Goal: Task Accomplishment & Management: Manage account settings

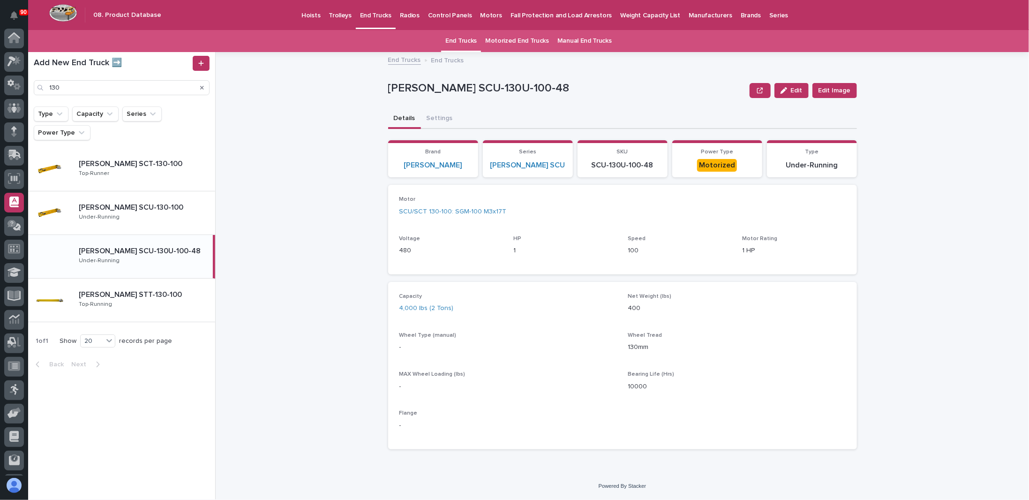
scroll to position [45, 0]
click at [482, 13] on p "Motors" at bounding box center [491, 10] width 22 height 20
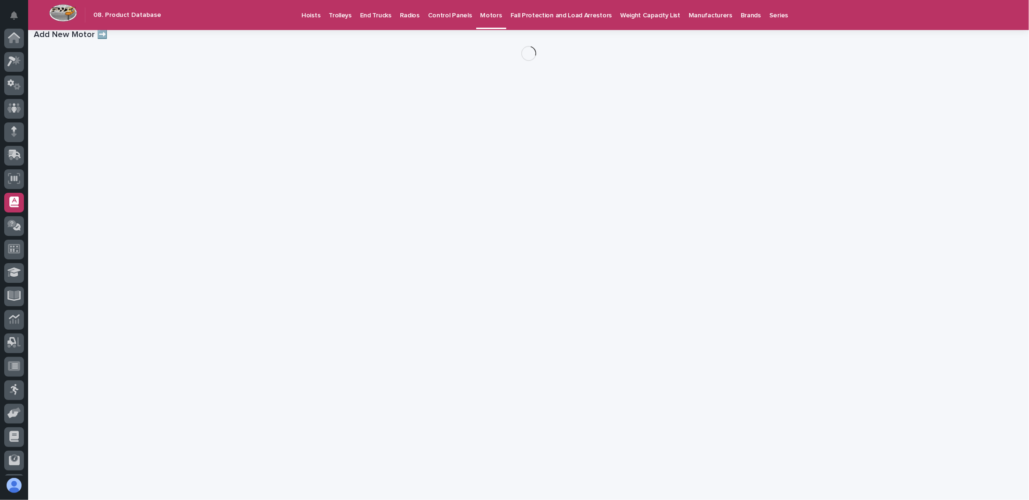
scroll to position [45, 0]
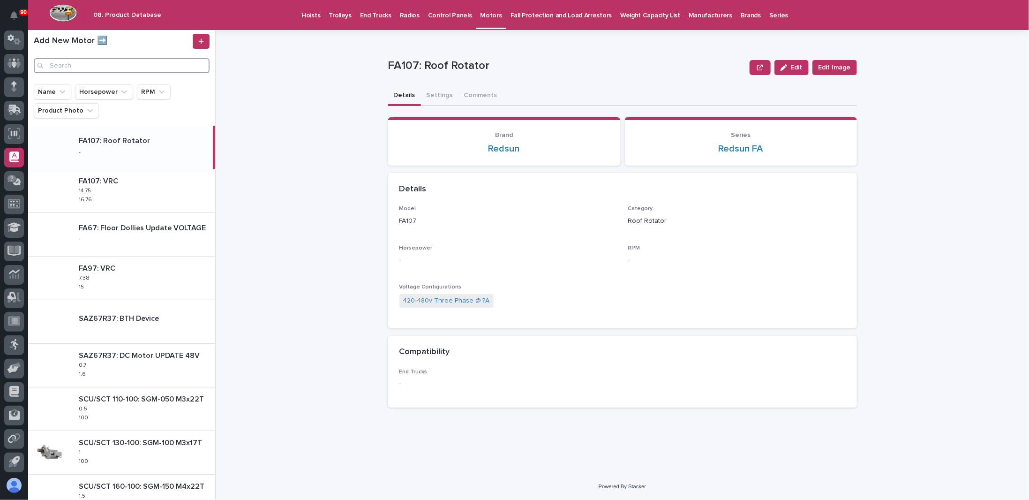
click at [97, 66] on input "Search" at bounding box center [122, 65] width 176 height 15
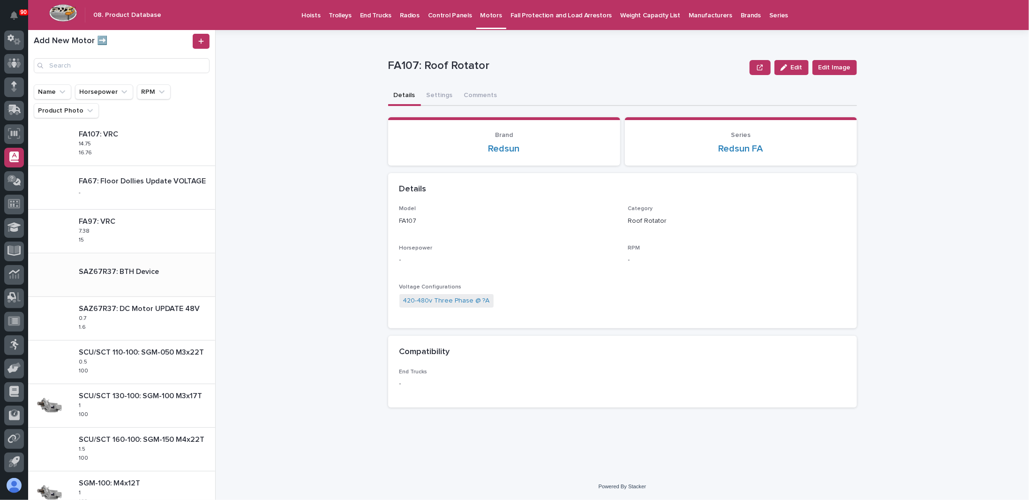
click at [121, 270] on p "SAZ67R37: BTH Device" at bounding box center [120, 270] width 82 height 11
click at [83, 322] on p "1.6" at bounding box center [83, 326] width 9 height 8
click at [794, 66] on span "Edit" at bounding box center [797, 67] width 12 height 7
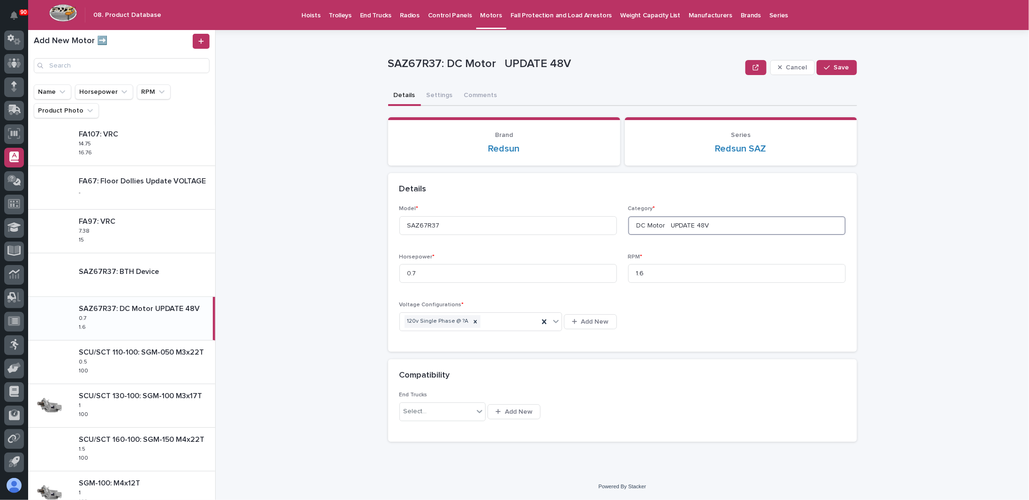
click at [720, 225] on input "DC Motor UPDATE 48V" at bounding box center [736, 225] width 217 height 19
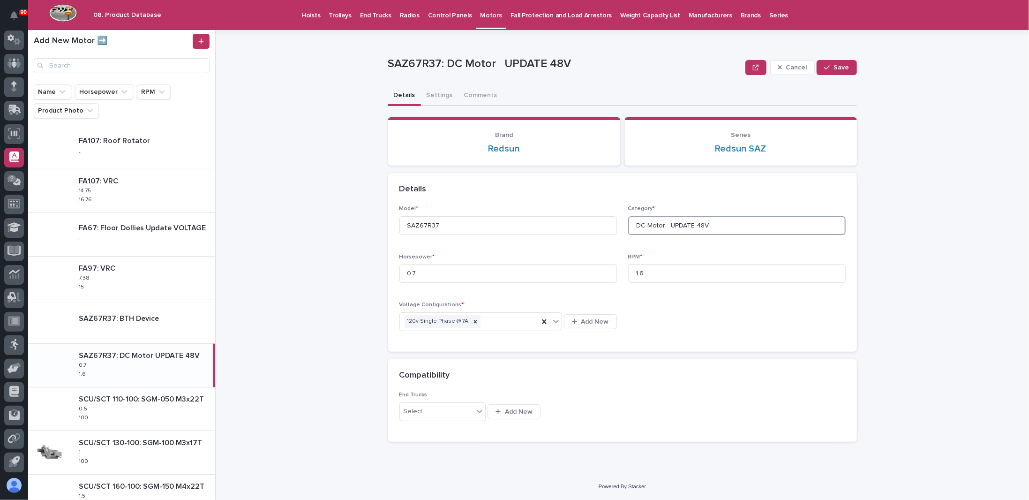
click at [731, 229] on input "DC Motor UPDATE 48V" at bounding box center [736, 225] width 217 height 19
type input "DC Motor UPDATE 48V X-Axis"
click at [842, 63] on button "Save" at bounding box center [836, 67] width 40 height 15
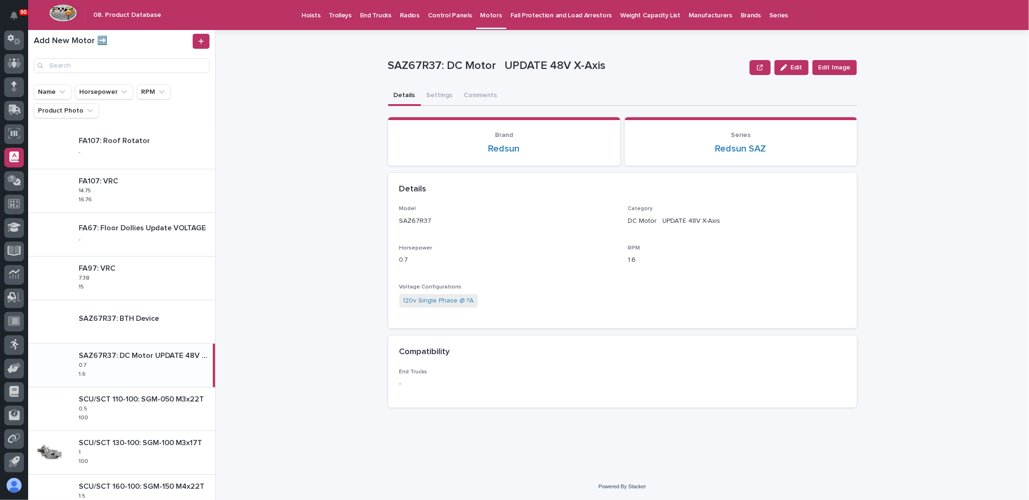
click at [278, 312] on div "**********" at bounding box center [628, 265] width 802 height 470
click at [797, 66] on span "Edit" at bounding box center [797, 67] width 12 height 7
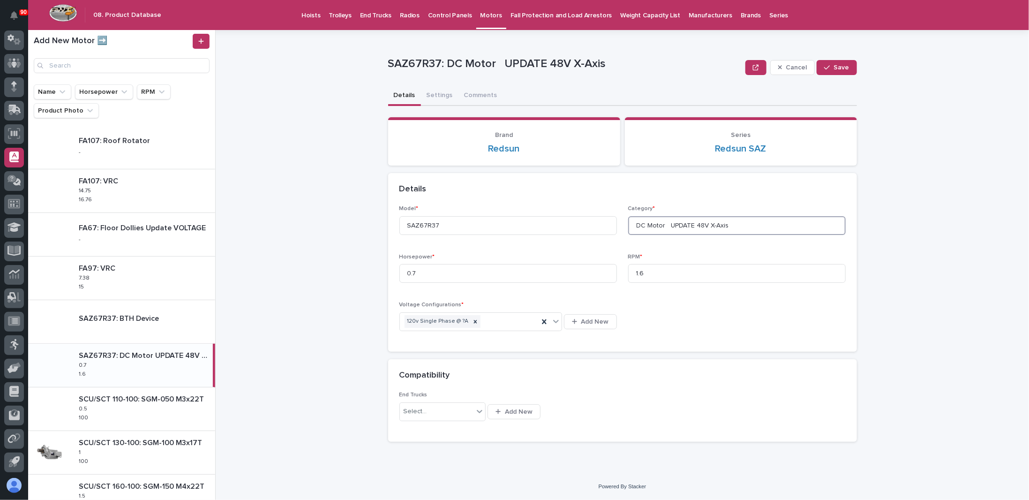
click at [739, 222] on input "DC Motor UPDATE 48V X-Axis" at bounding box center [736, 225] width 217 height 19
type input "DC Motor UPDATE 48V"
click at [837, 67] on span "Save" at bounding box center [841, 67] width 15 height 7
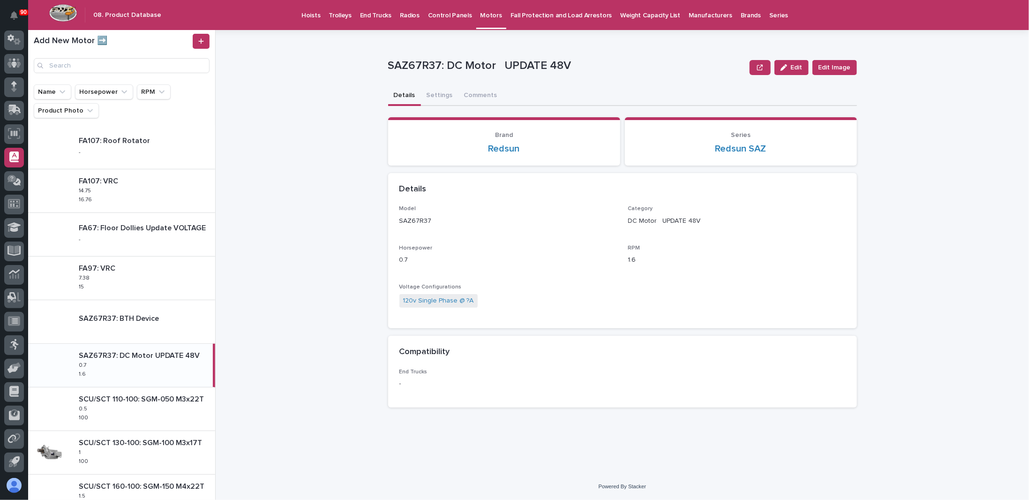
click at [530, 14] on p "Fall Protection and Load Arrestors" at bounding box center [560, 10] width 101 height 20
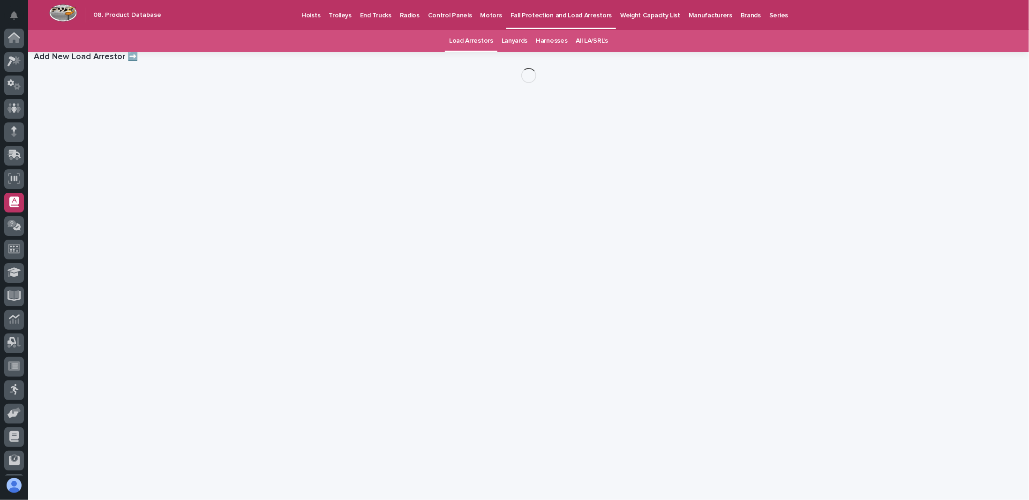
scroll to position [45, 0]
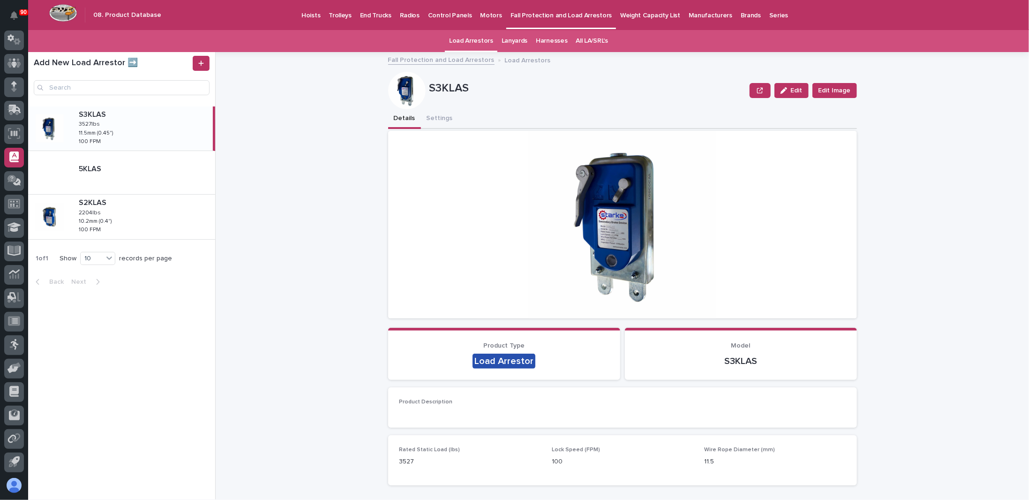
click at [589, 37] on link "All LA/SRL's" at bounding box center [592, 41] width 32 height 22
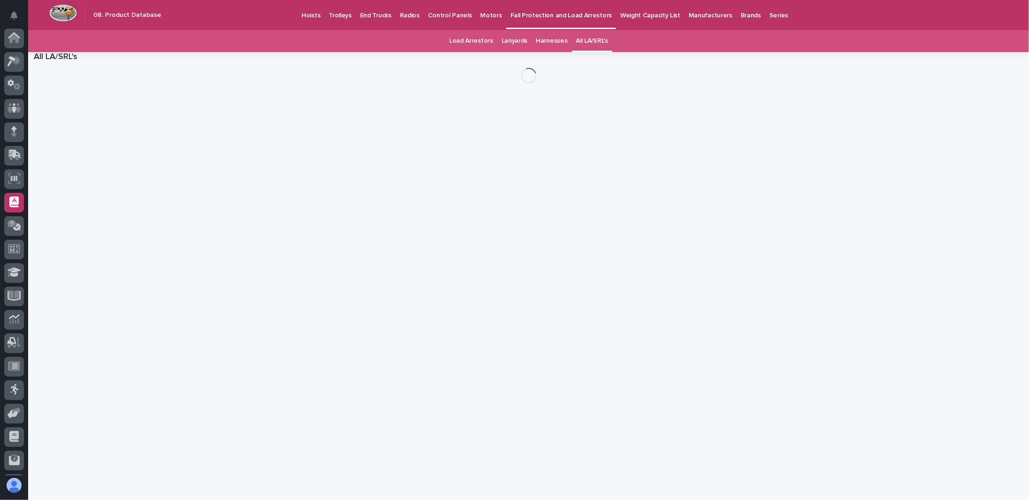
scroll to position [45, 0]
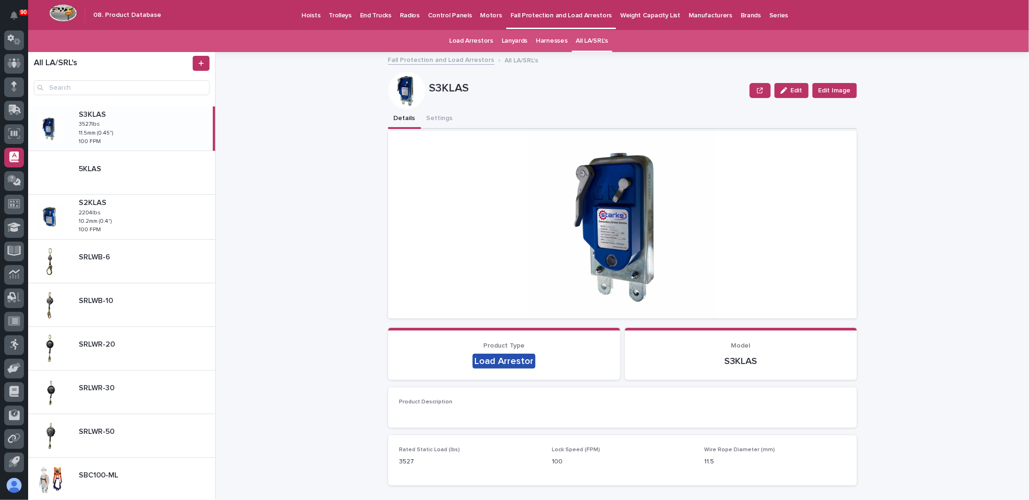
click at [516, 40] on link "Lanyards" at bounding box center [514, 41] width 26 height 22
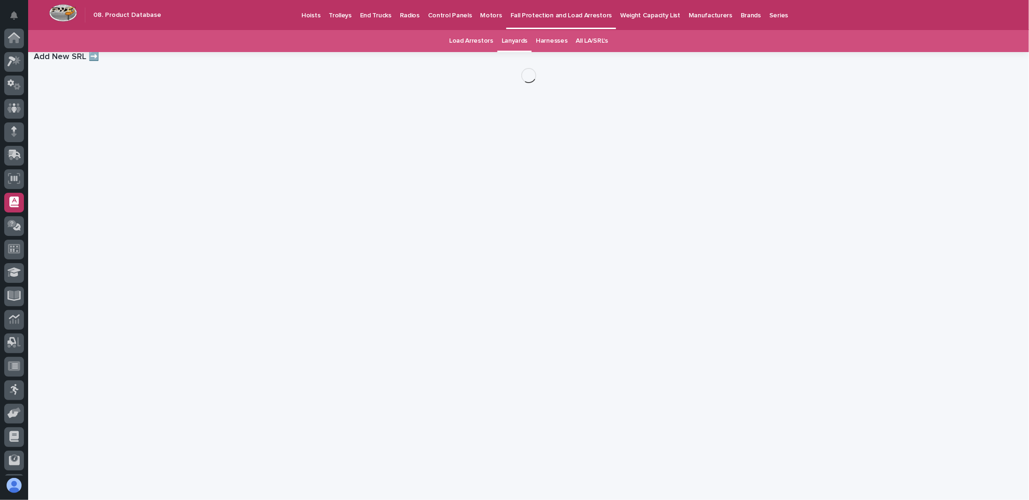
scroll to position [45, 0]
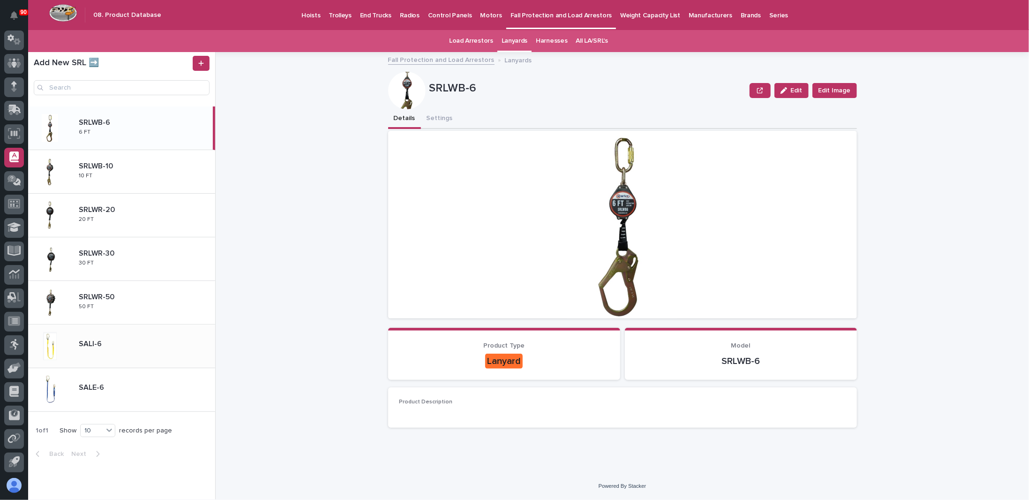
click at [158, 346] on p at bounding box center [145, 343] width 133 height 9
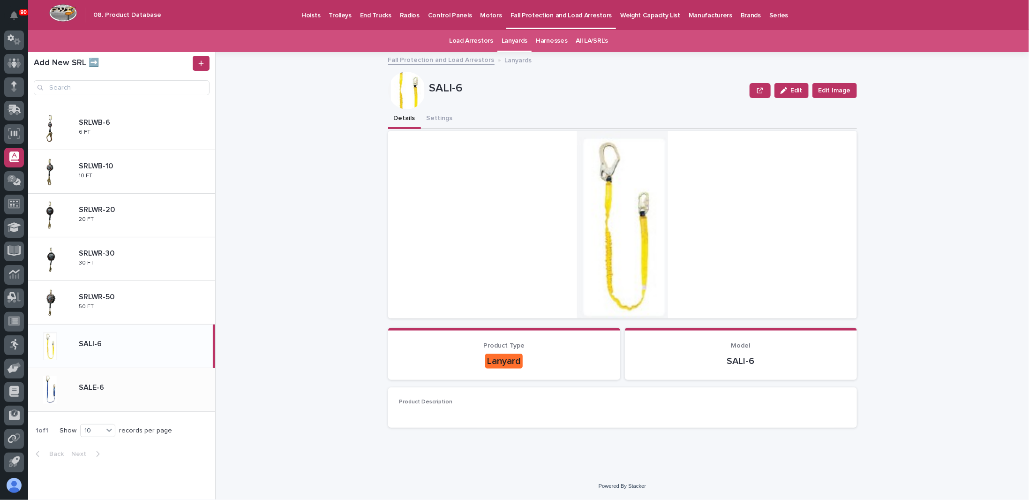
click at [148, 391] on div "SALE-6 SALE-6" at bounding box center [143, 389] width 144 height 20
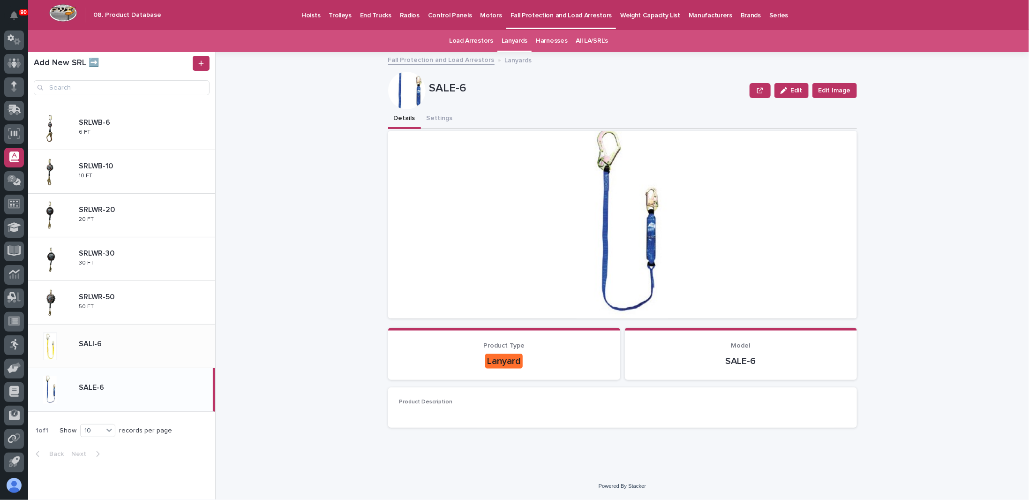
click at [147, 348] on div "SALI-6 SALI-6" at bounding box center [143, 346] width 144 height 20
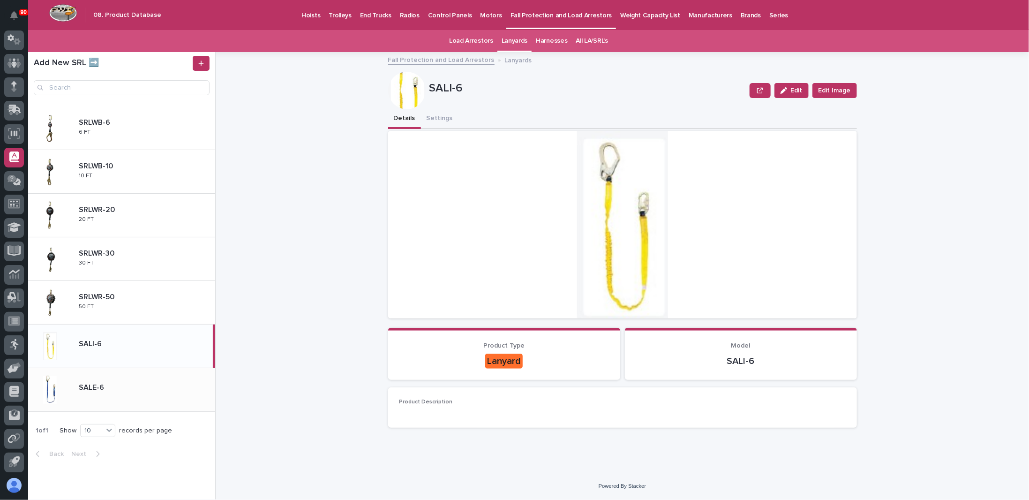
click at [134, 399] on div "SALE-6 SALE-6" at bounding box center [121, 390] width 187 height 44
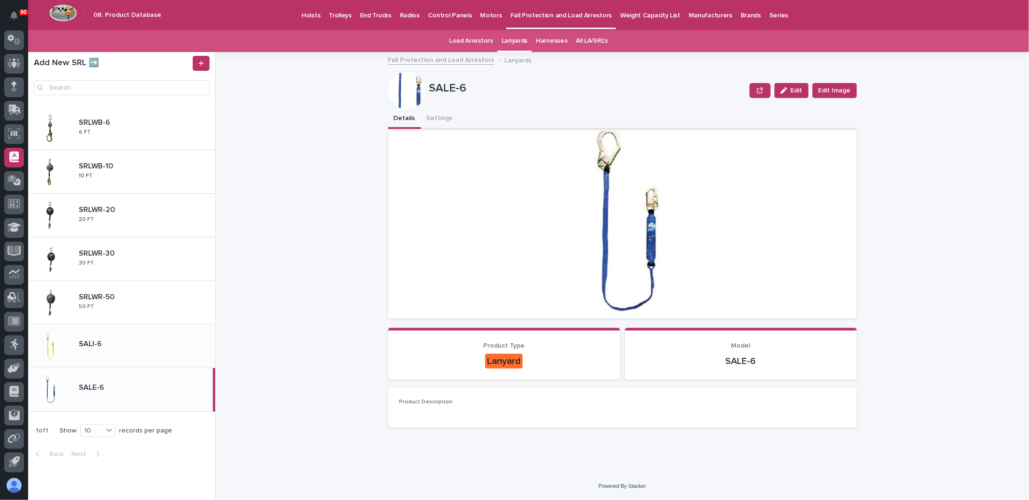
click at [141, 348] on div "SALI-6 SALI-6" at bounding box center [143, 346] width 144 height 20
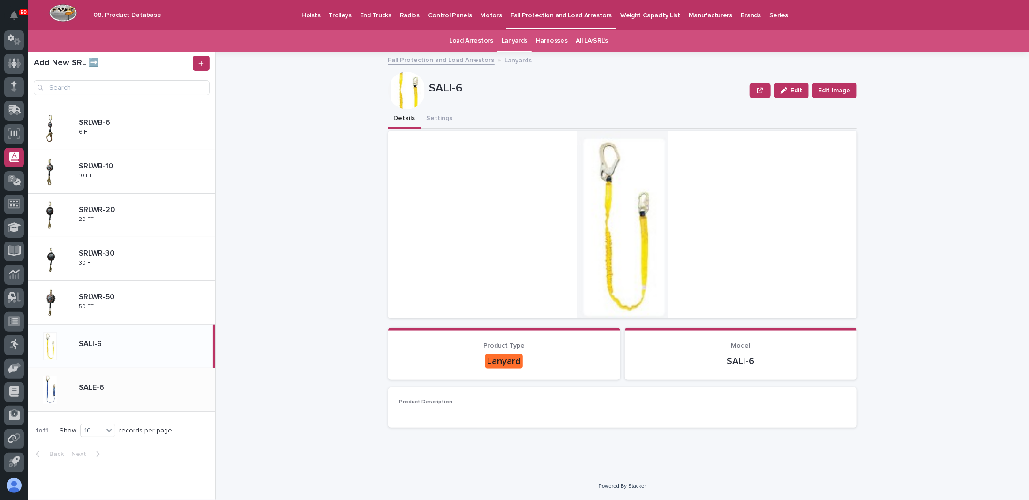
click at [147, 380] on div "SALE-6 SALE-6" at bounding box center [143, 389] width 144 height 20
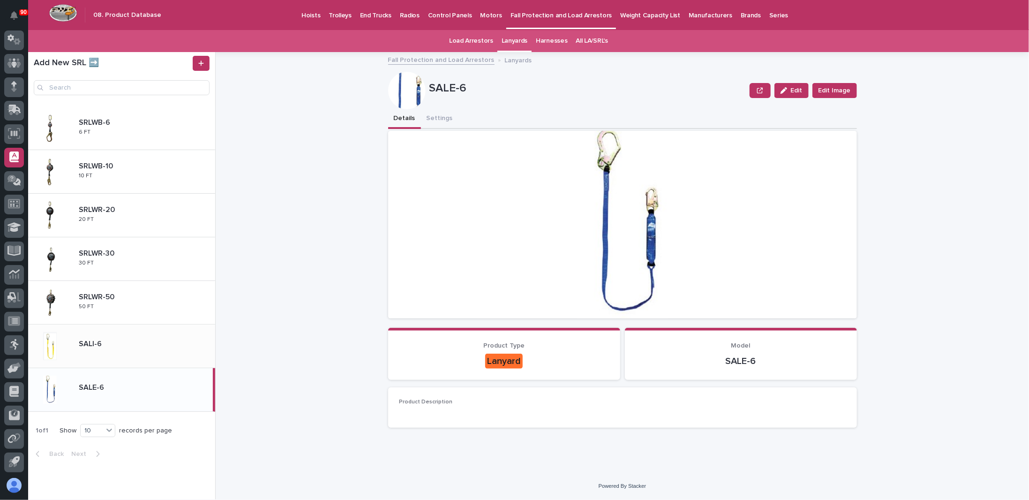
click at [145, 348] on div "SALI-6 SALI-6" at bounding box center [143, 346] width 144 height 20
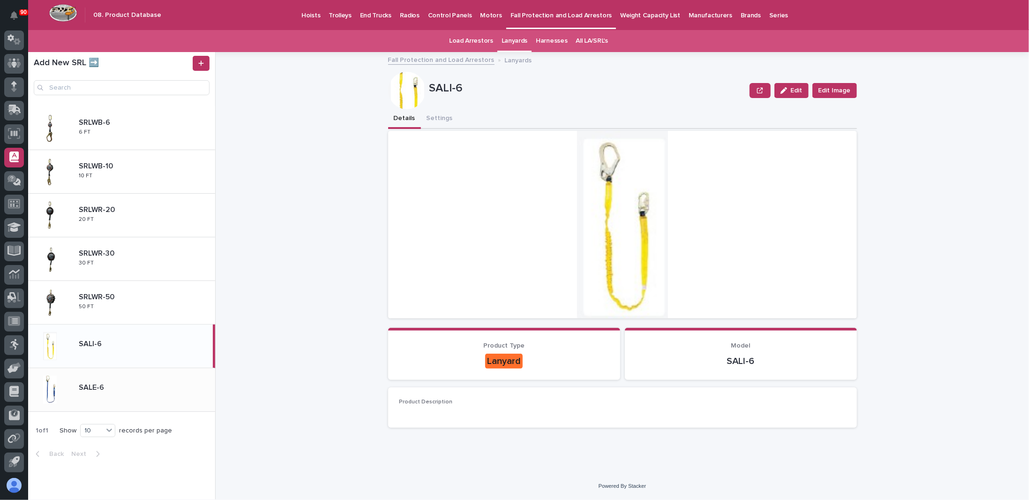
click at [149, 386] on p at bounding box center [145, 387] width 133 height 9
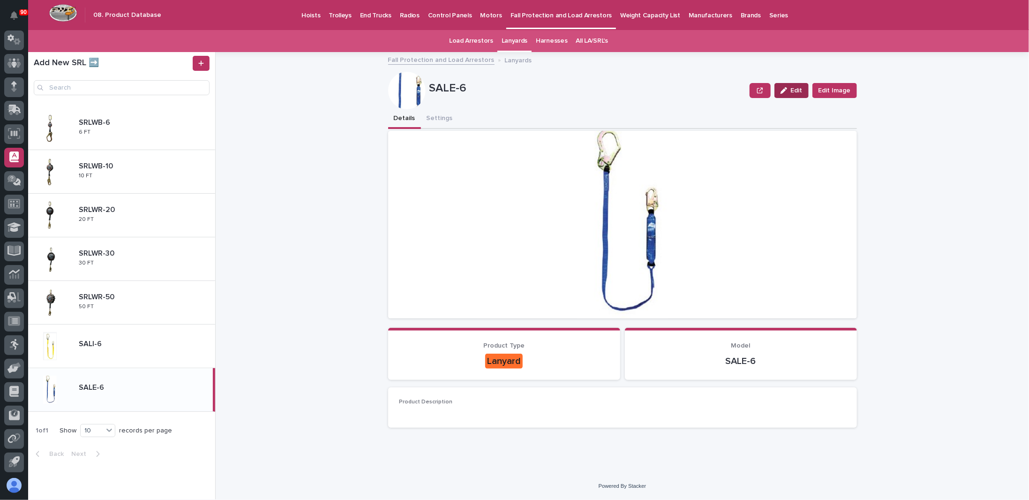
click at [800, 89] on span "Edit" at bounding box center [797, 90] width 12 height 7
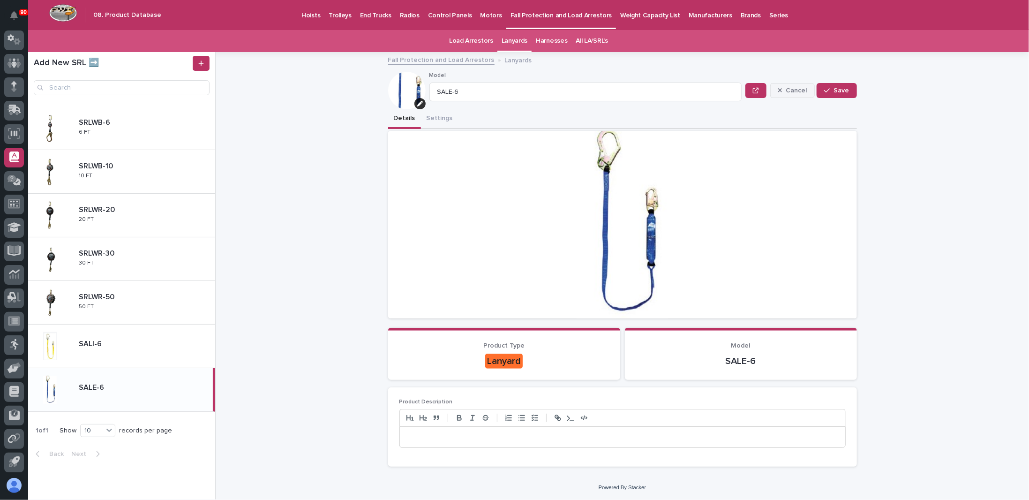
click at [798, 88] on span "Cancel" at bounding box center [796, 90] width 21 height 7
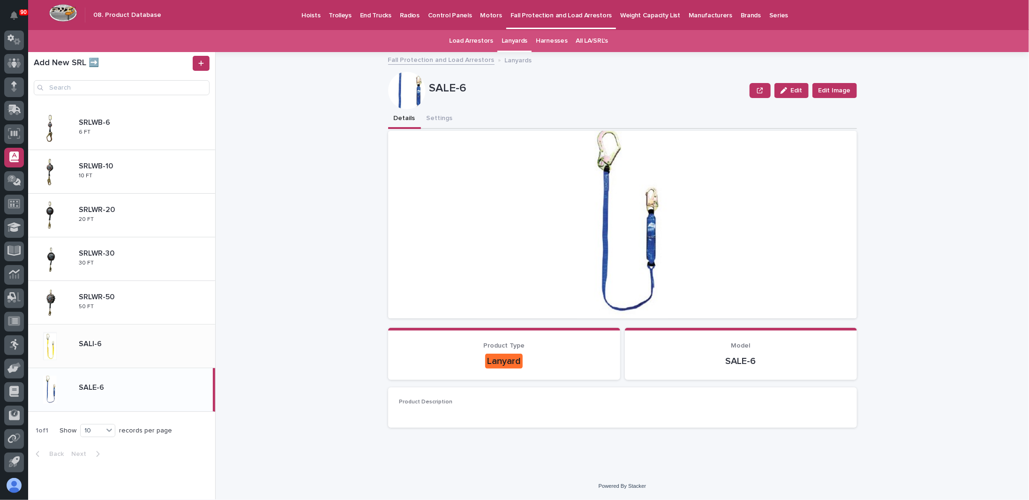
click at [141, 350] on div "SALI-6 SALI-6" at bounding box center [143, 346] width 144 height 20
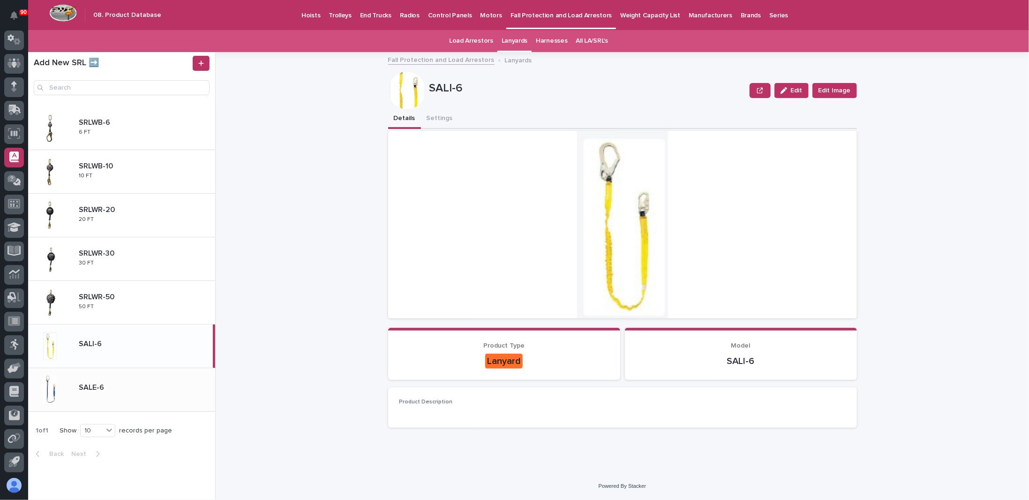
click at [143, 396] on div "SALE-6 SALE-6" at bounding box center [143, 389] width 144 height 20
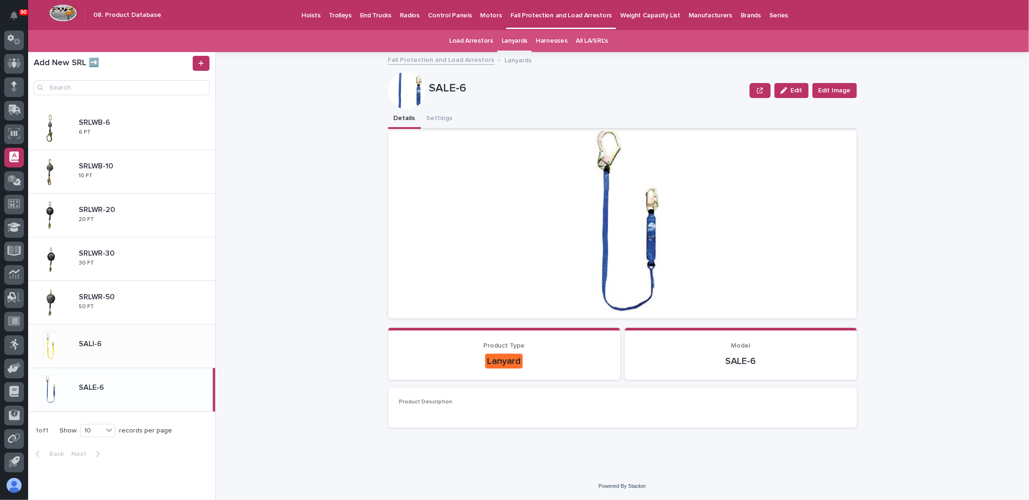
click at [149, 356] on div "SALI-6 SALI-6" at bounding box center [121, 346] width 187 height 44
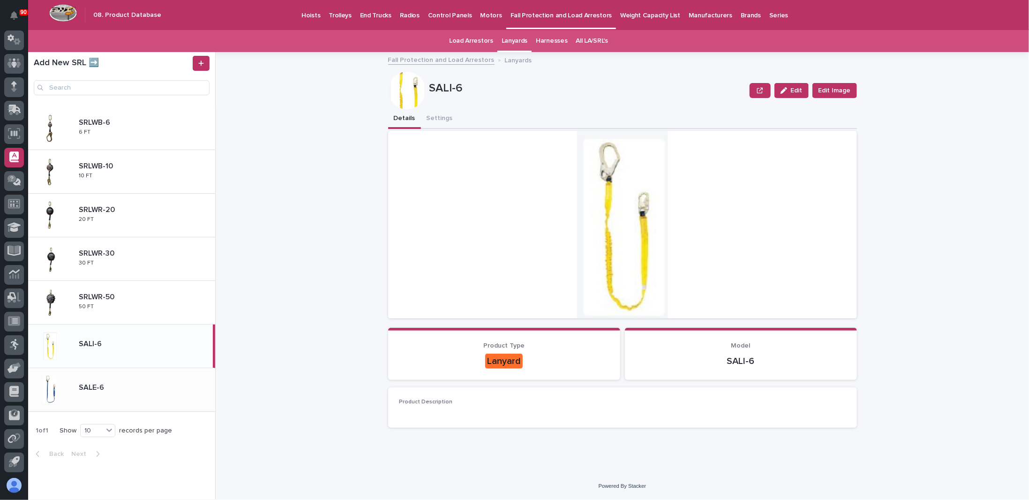
click at [152, 395] on div "SALE-6 SALE-6" at bounding box center [143, 389] width 144 height 20
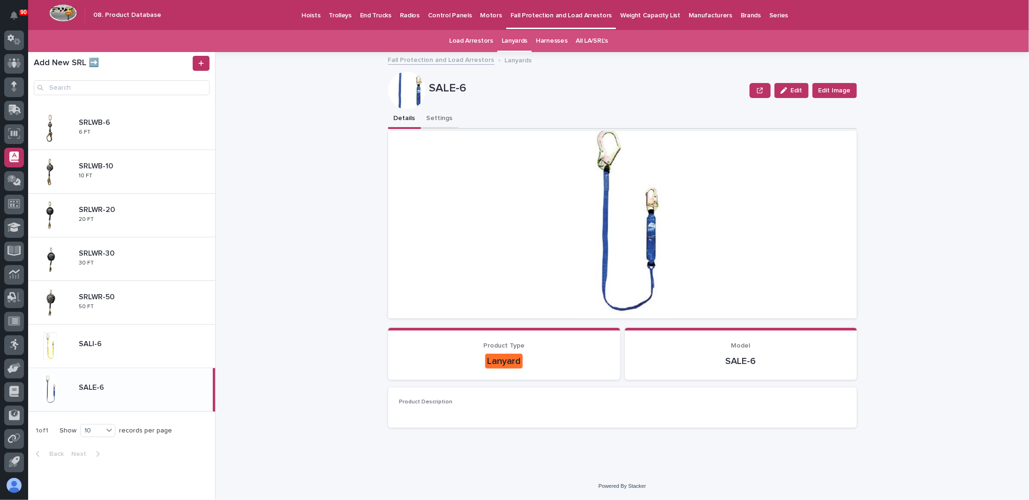
click at [441, 117] on button "Settings" at bounding box center [439, 119] width 37 height 20
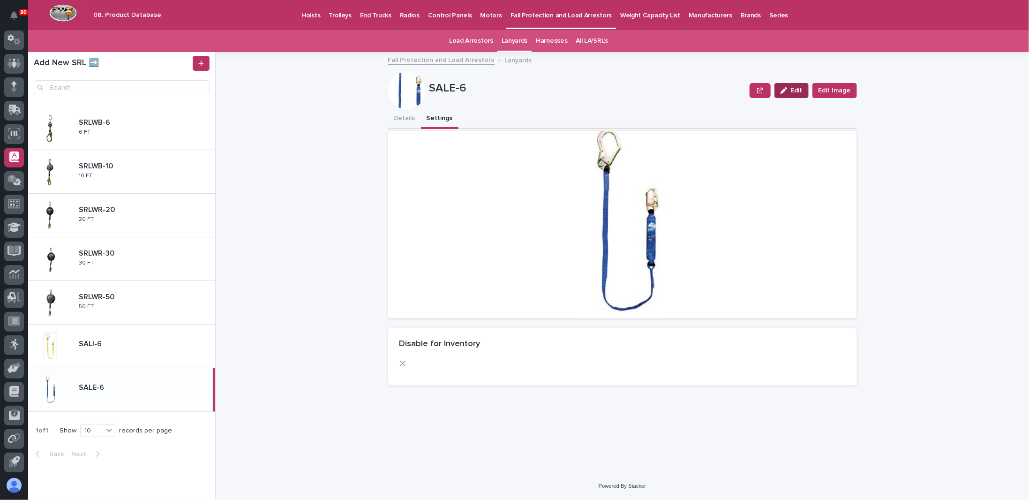
click at [795, 90] on span "Edit" at bounding box center [797, 90] width 12 height 7
click at [356, 419] on div "Fall Protection and Load Arrestors Lanyards SALE-6 Cancel Save Model SALE-6 Can…" at bounding box center [628, 275] width 802 height 447
click at [788, 89] on span "Cancel" at bounding box center [796, 90] width 21 height 7
click at [154, 346] on p at bounding box center [145, 343] width 133 height 9
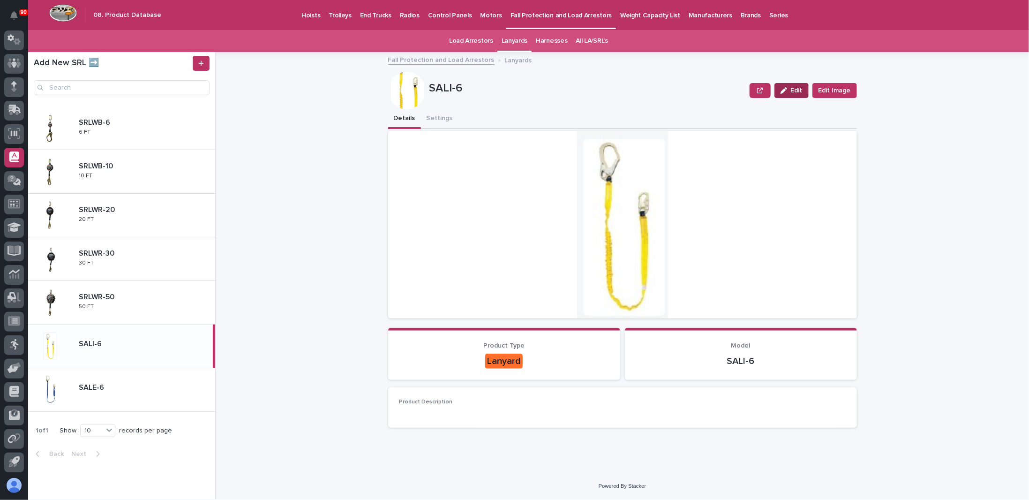
click at [797, 88] on span "Edit" at bounding box center [797, 90] width 12 height 7
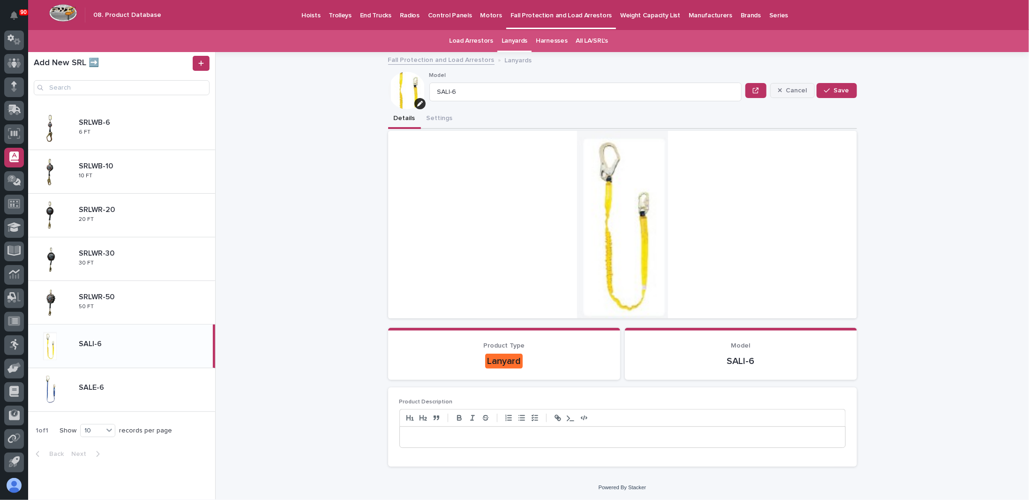
click at [806, 87] on span "Cancel" at bounding box center [796, 90] width 21 height 7
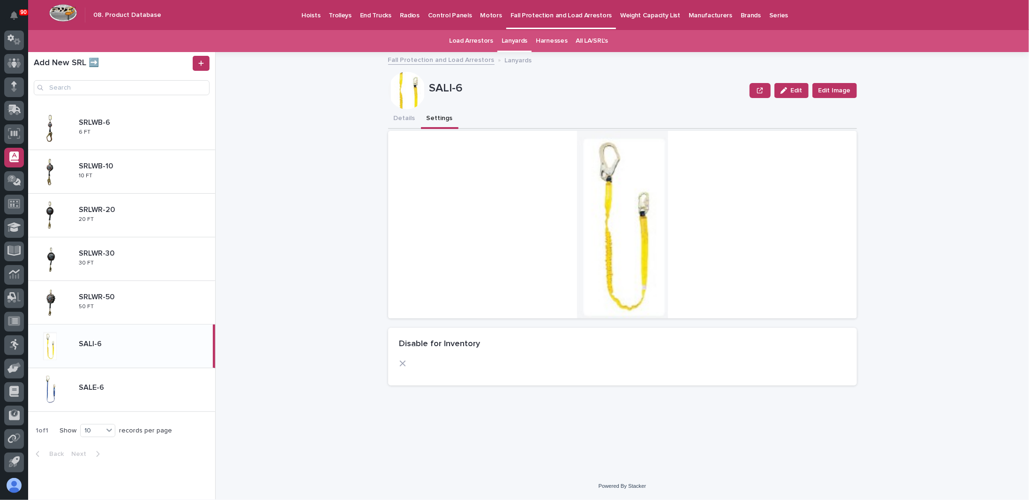
click at [438, 118] on button "Settings" at bounding box center [439, 119] width 37 height 20
click at [587, 39] on link "All LA/SRL's" at bounding box center [592, 41] width 32 height 22
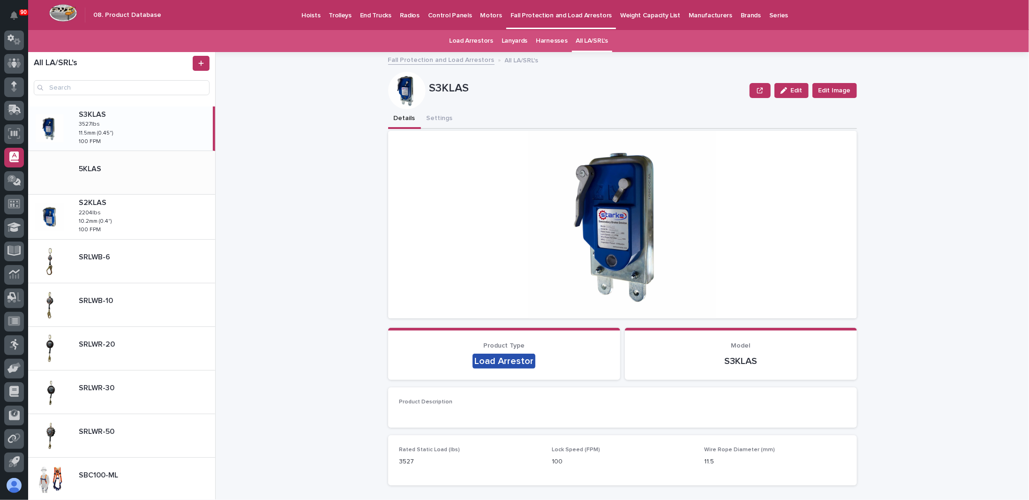
click at [89, 176] on div "5KLAS 5KLAS" at bounding box center [143, 173] width 144 height 24
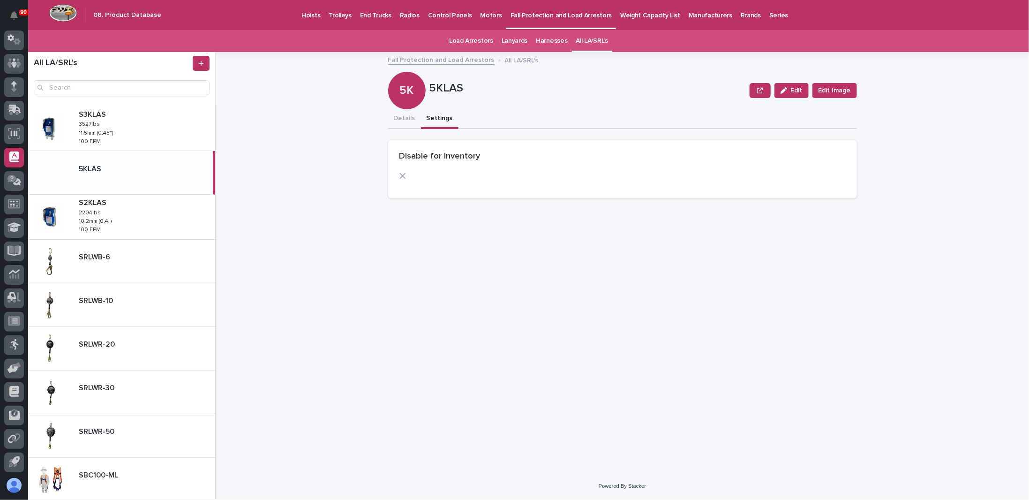
click at [441, 119] on button "Settings" at bounding box center [439, 119] width 37 height 20
click at [797, 90] on span "Edit" at bounding box center [797, 90] width 12 height 7
click at [405, 175] on span at bounding box center [402, 175] width 7 height 7
click at [833, 90] on div "button" at bounding box center [828, 90] width 9 height 7
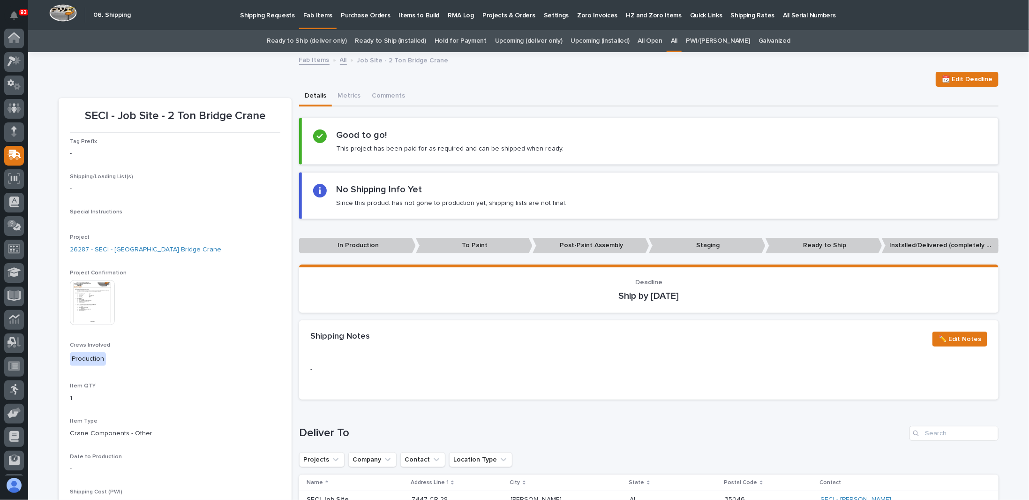
scroll to position [45, 0]
click at [340, 61] on link "All" at bounding box center [343, 59] width 7 height 11
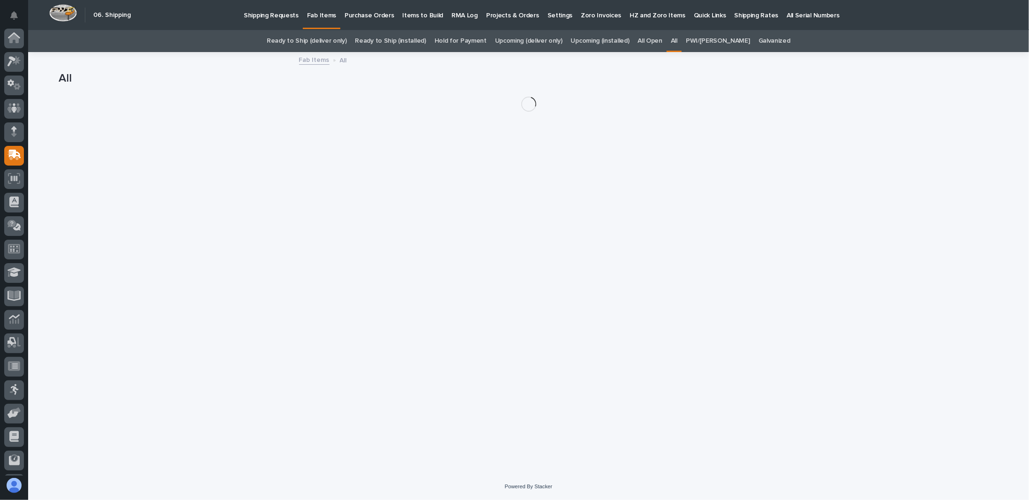
scroll to position [45, 0]
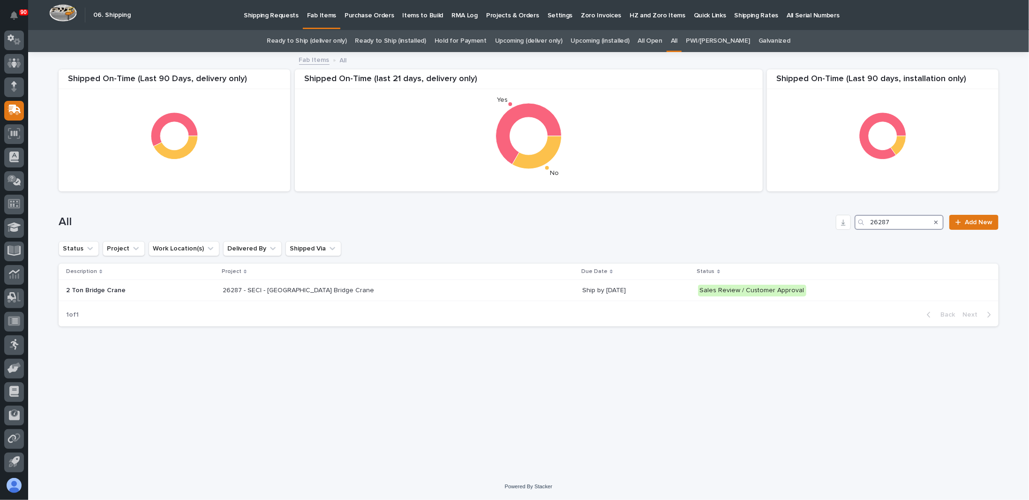
drag, startPoint x: 911, startPoint y: 222, endPoint x: 794, endPoint y: 229, distance: 116.9
click at [795, 229] on div "All 26287 Add New" at bounding box center [529, 222] width 940 height 15
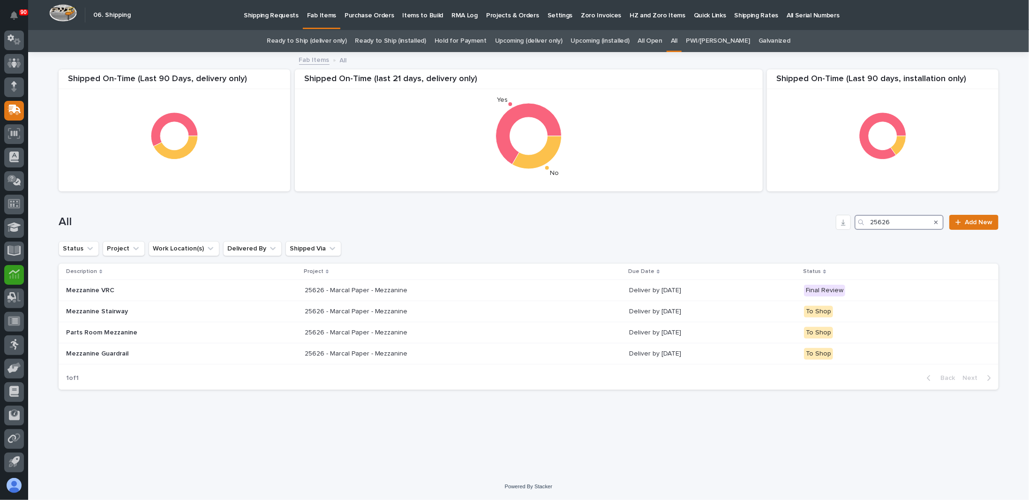
type input "25626"
